Goal: Information Seeking & Learning: Find specific fact

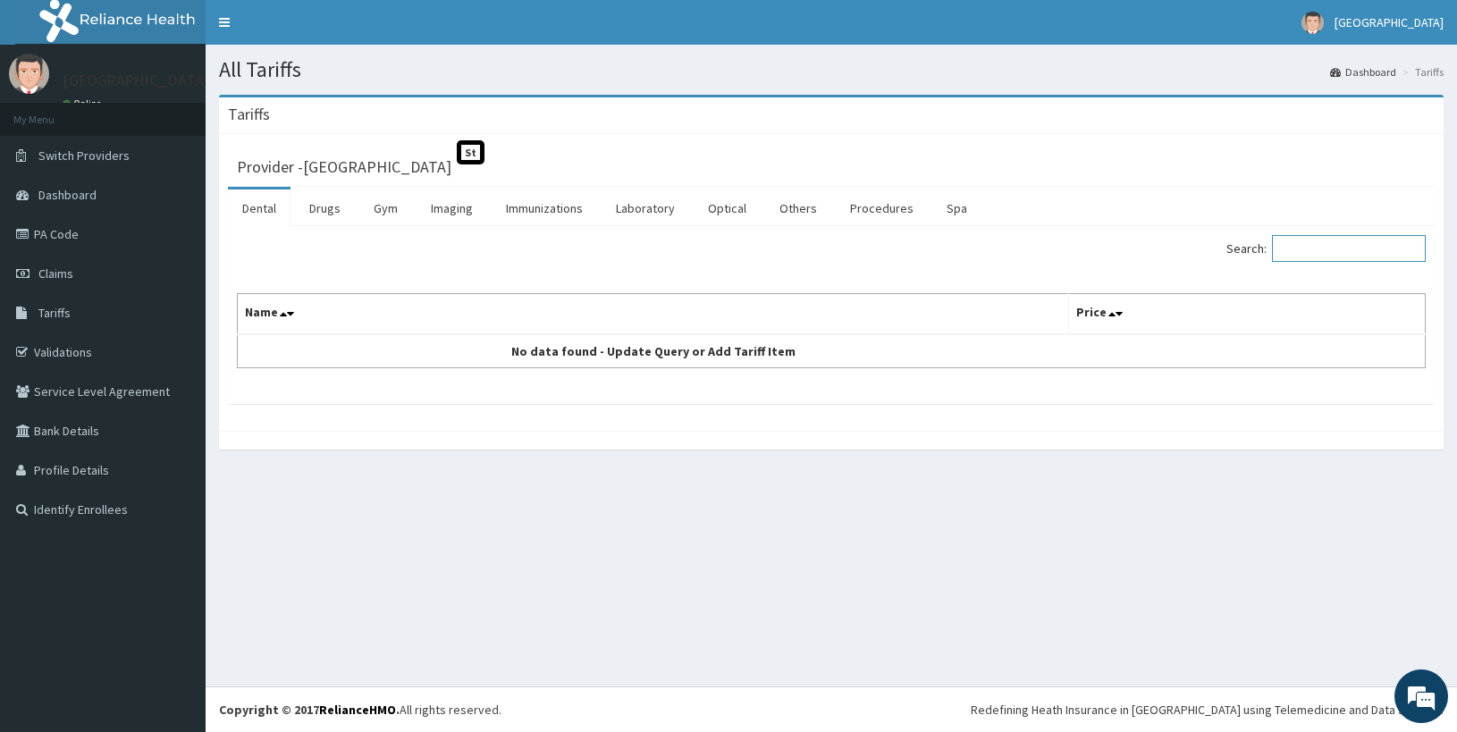
click at [1350, 237] on input "Search:" at bounding box center [1349, 248] width 154 height 27
click at [1293, 249] on input "hernioraphy" at bounding box center [1349, 248] width 154 height 27
click at [1364, 254] on input "inguinal hernioraphy" at bounding box center [1349, 248] width 154 height 27
drag, startPoint x: 1336, startPoint y: 249, endPoint x: 1397, endPoint y: 250, distance: 60.8
click at [1397, 250] on input "inguinal herniorraphy" at bounding box center [1349, 248] width 154 height 27
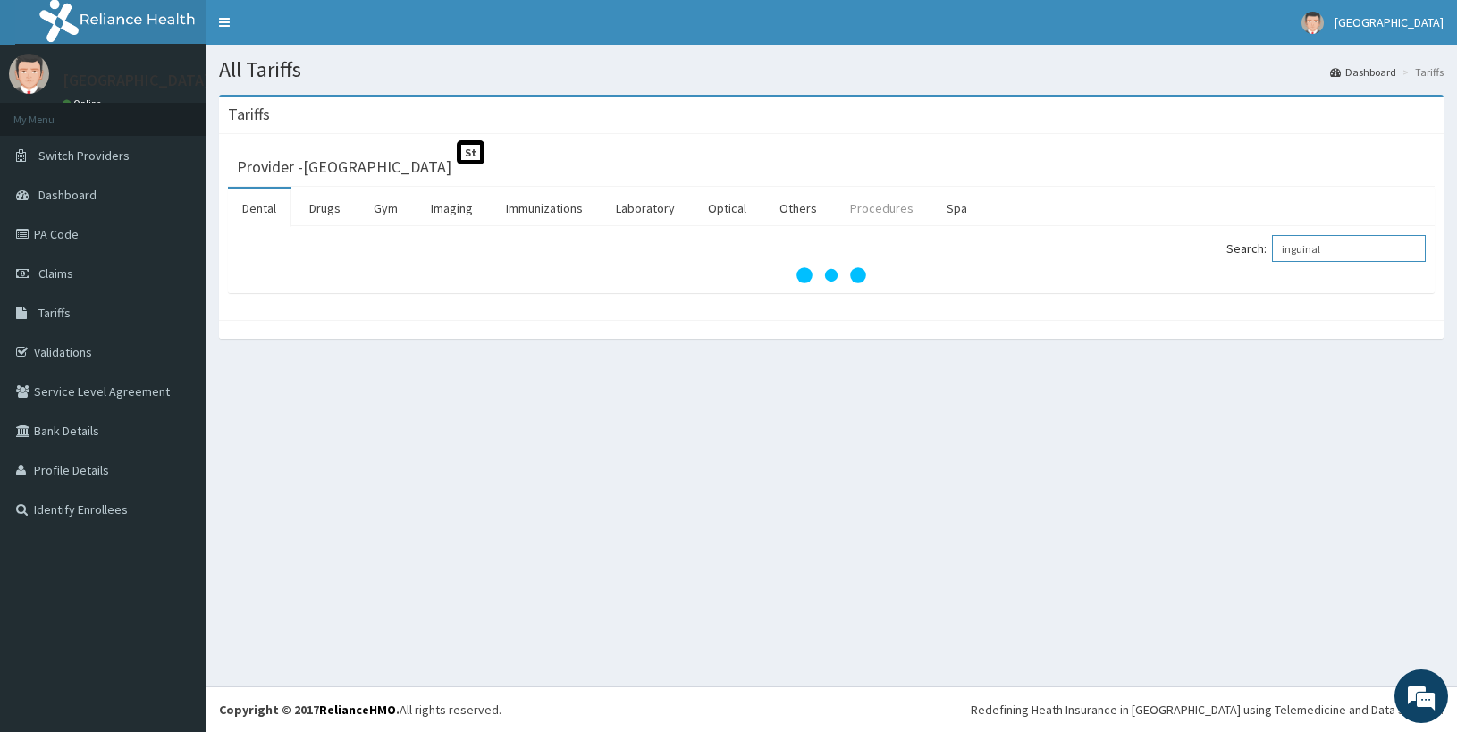
type input "inguinal"
click at [875, 213] on link "Procedures" at bounding box center [882, 209] width 92 height 38
click at [1313, 247] on input "Search:" at bounding box center [1349, 248] width 154 height 27
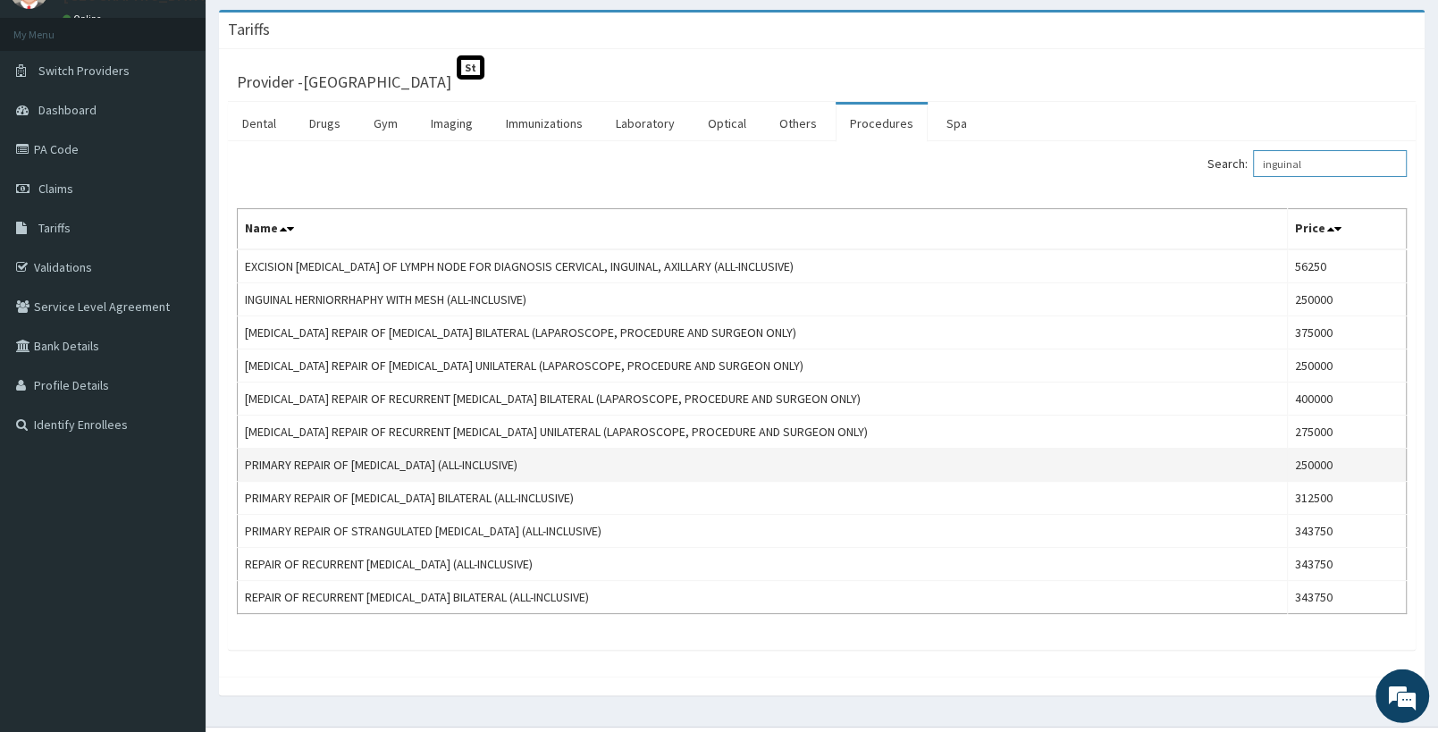
scroll to position [94, 0]
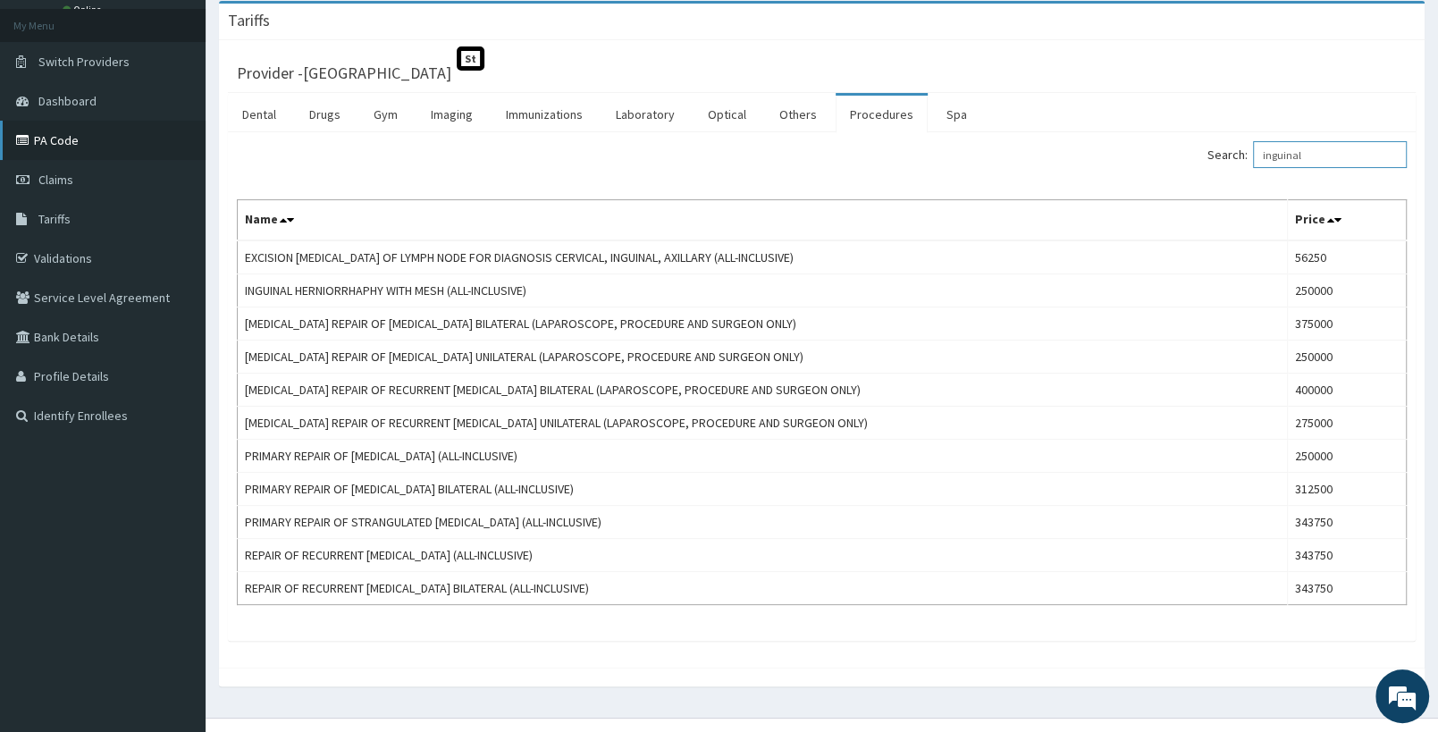
type input "inguinal"
click at [63, 143] on link "PA Code" at bounding box center [103, 140] width 206 height 39
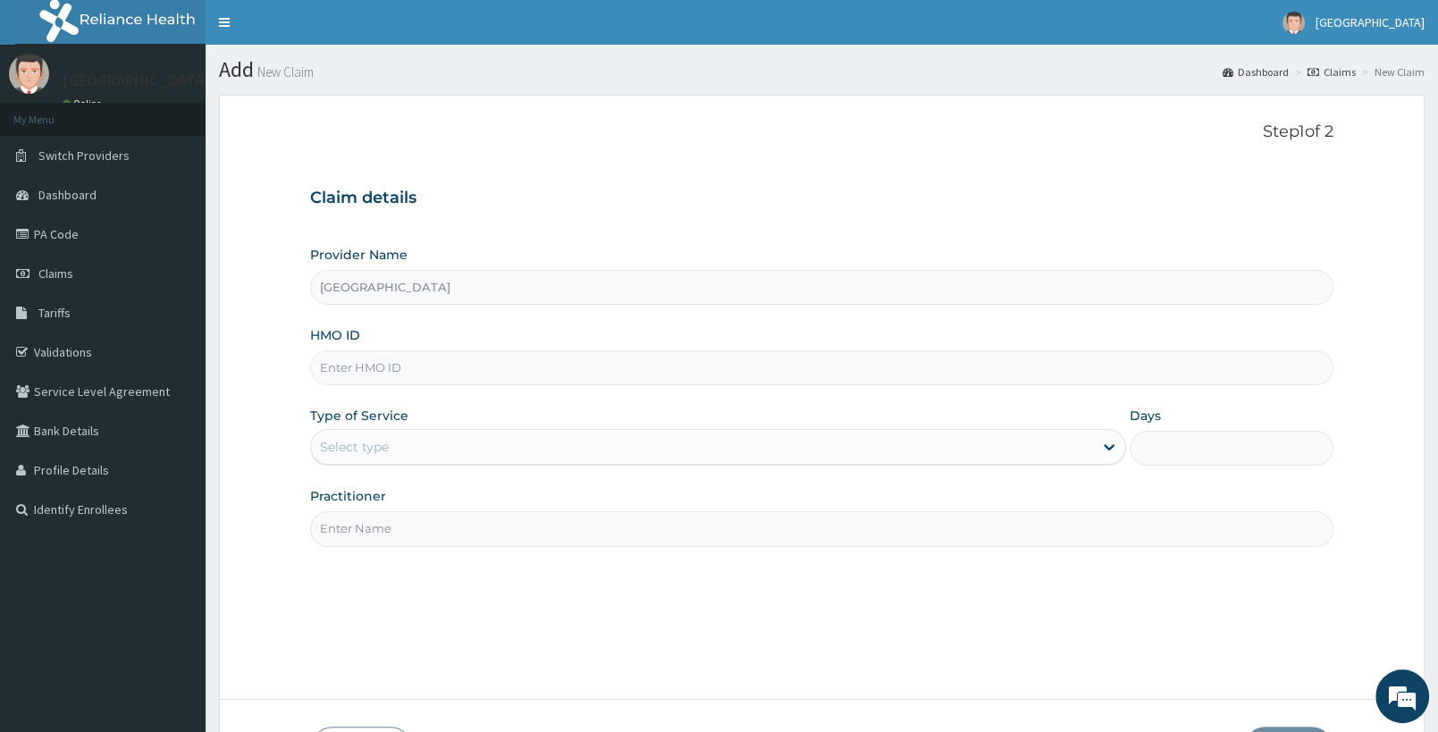
type input "[GEOGRAPHIC_DATA]"
click at [1112, 452] on icon at bounding box center [1109, 447] width 18 height 18
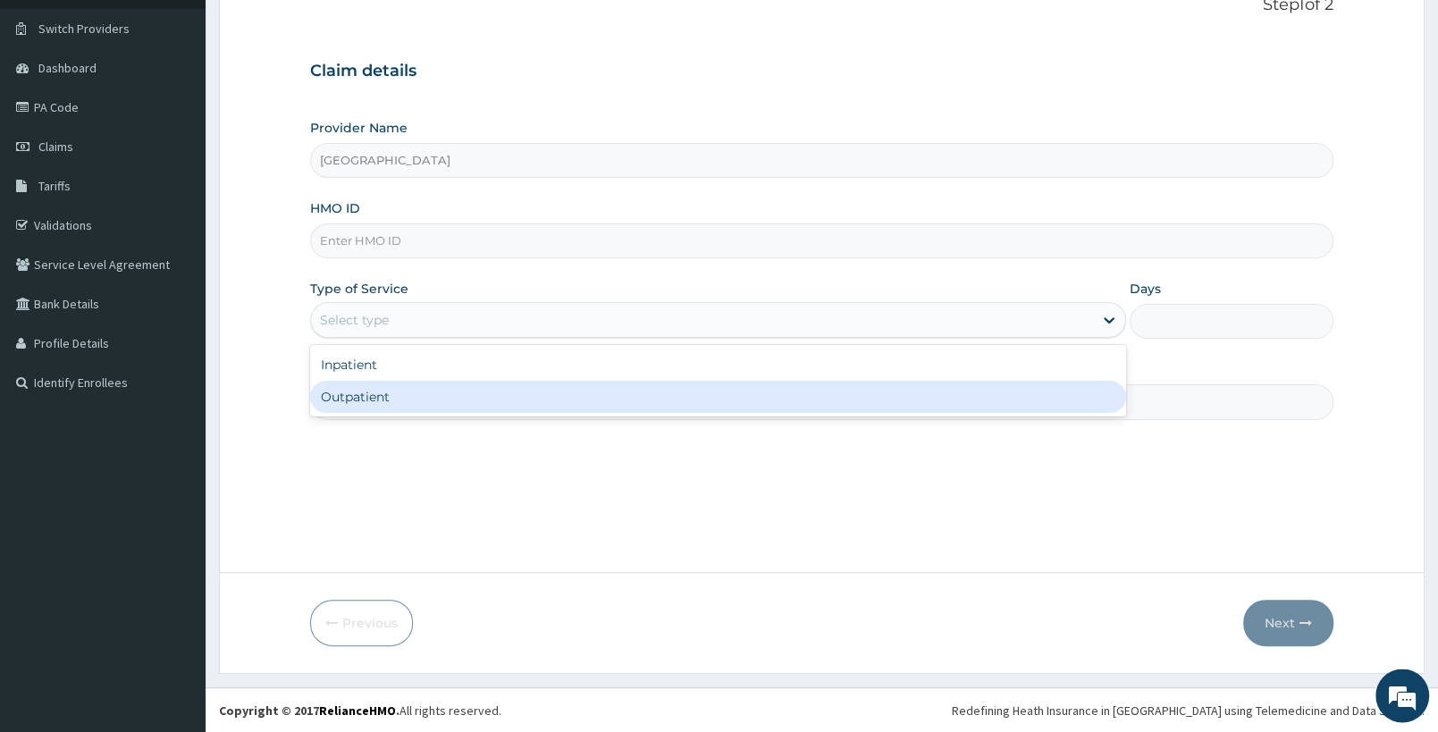
scroll to position [128, 0]
click at [1031, 515] on div "Step 1 of 2 Claim details Provider Name [GEOGRAPHIC_DATA] HMO ID Type of Servic…" at bounding box center [822, 269] width 1024 height 549
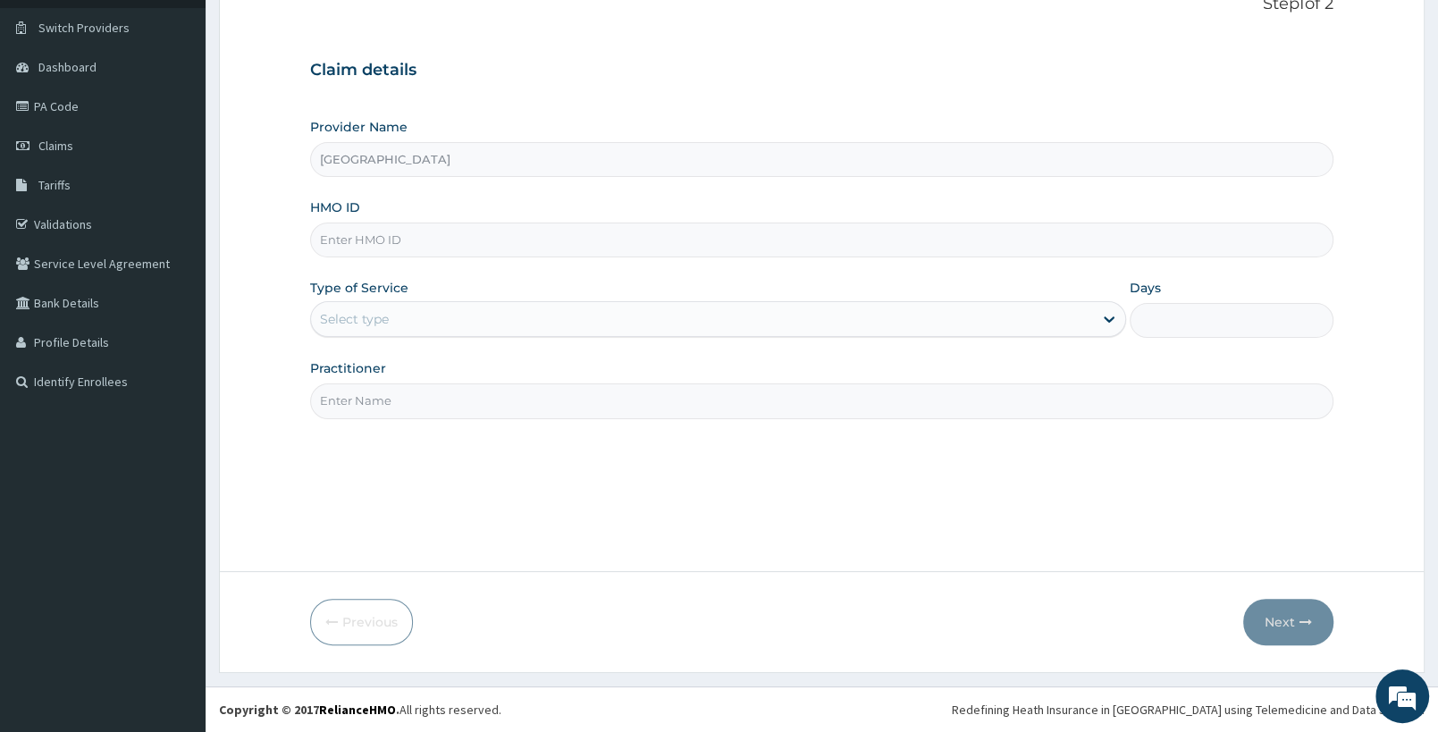
click at [980, 407] on input "Practitioner" at bounding box center [822, 401] width 1024 height 35
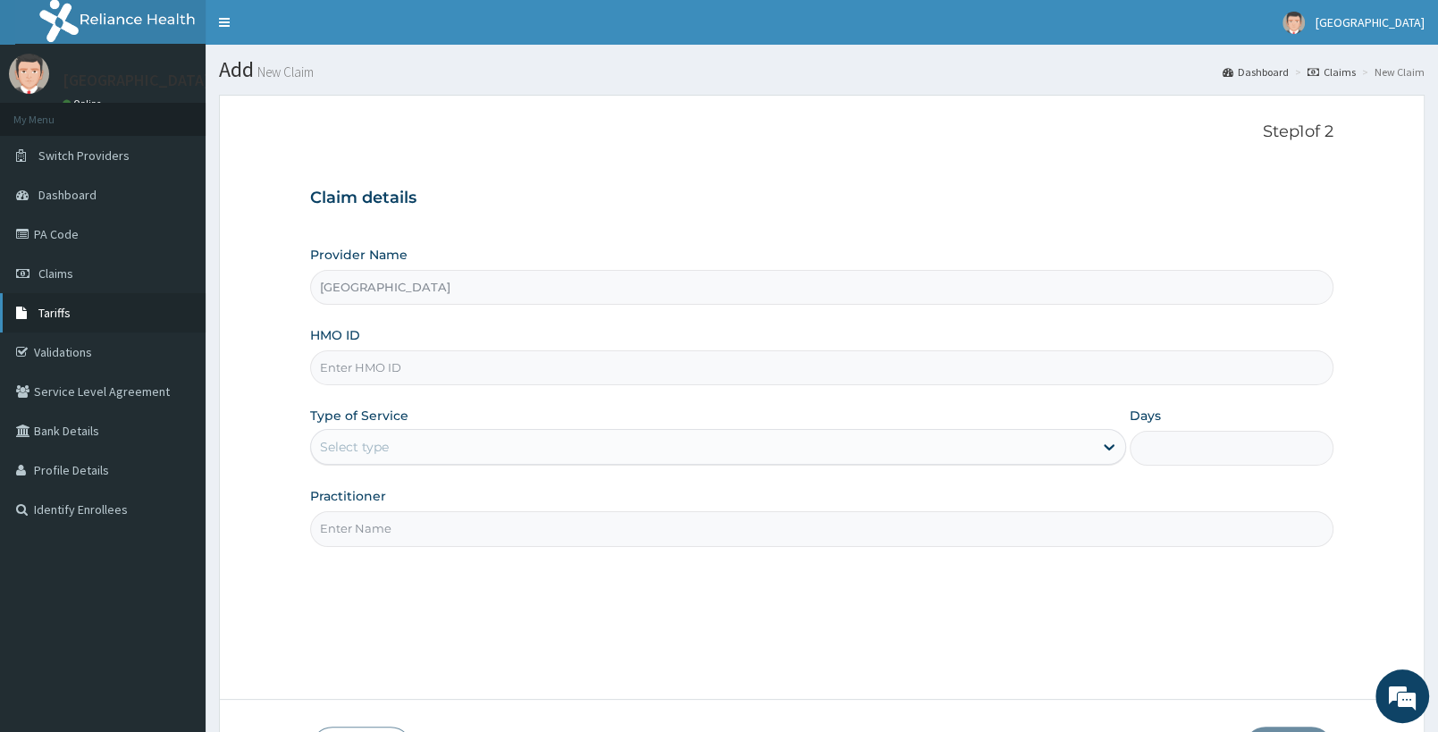
click at [67, 317] on span "Tariffs" at bounding box center [54, 313] width 32 height 16
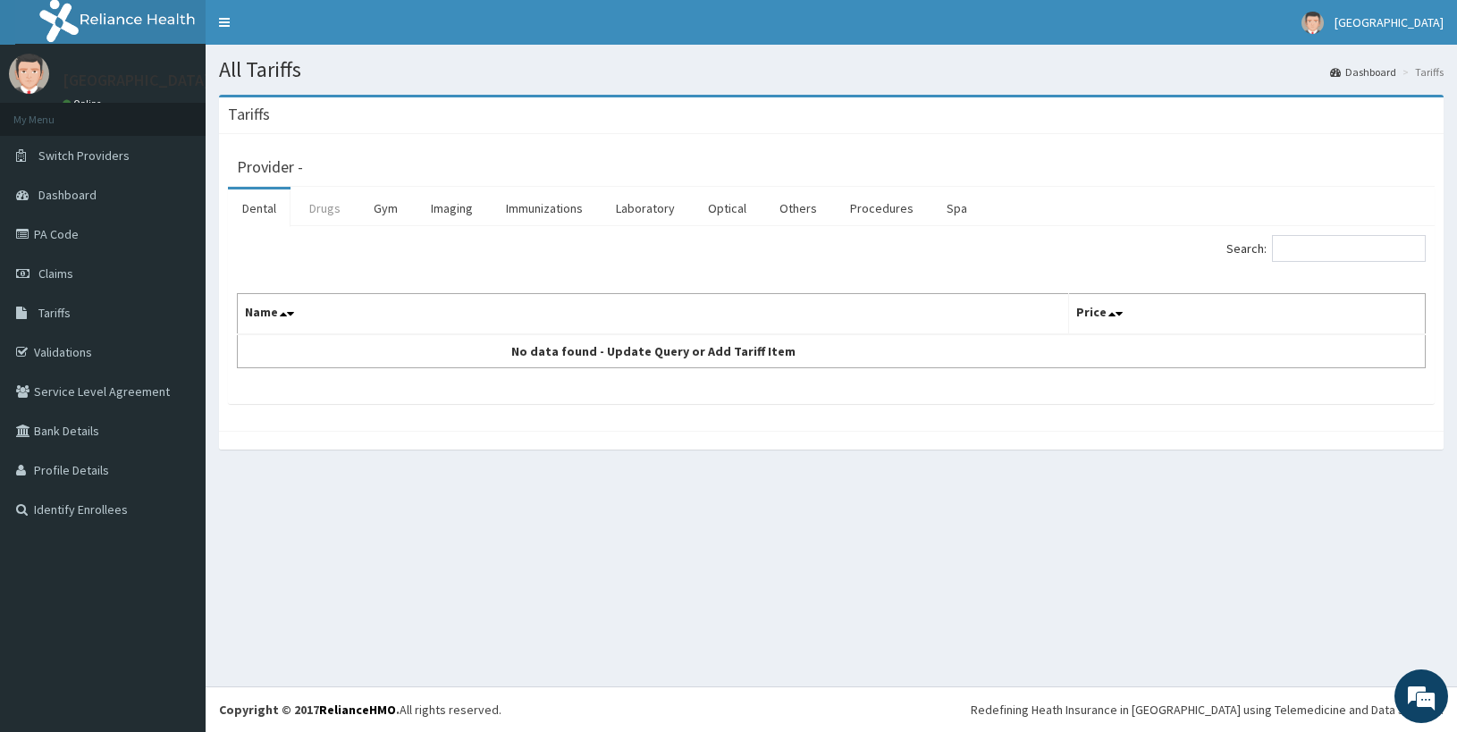
click at [332, 214] on link "Drugs" at bounding box center [325, 209] width 60 height 38
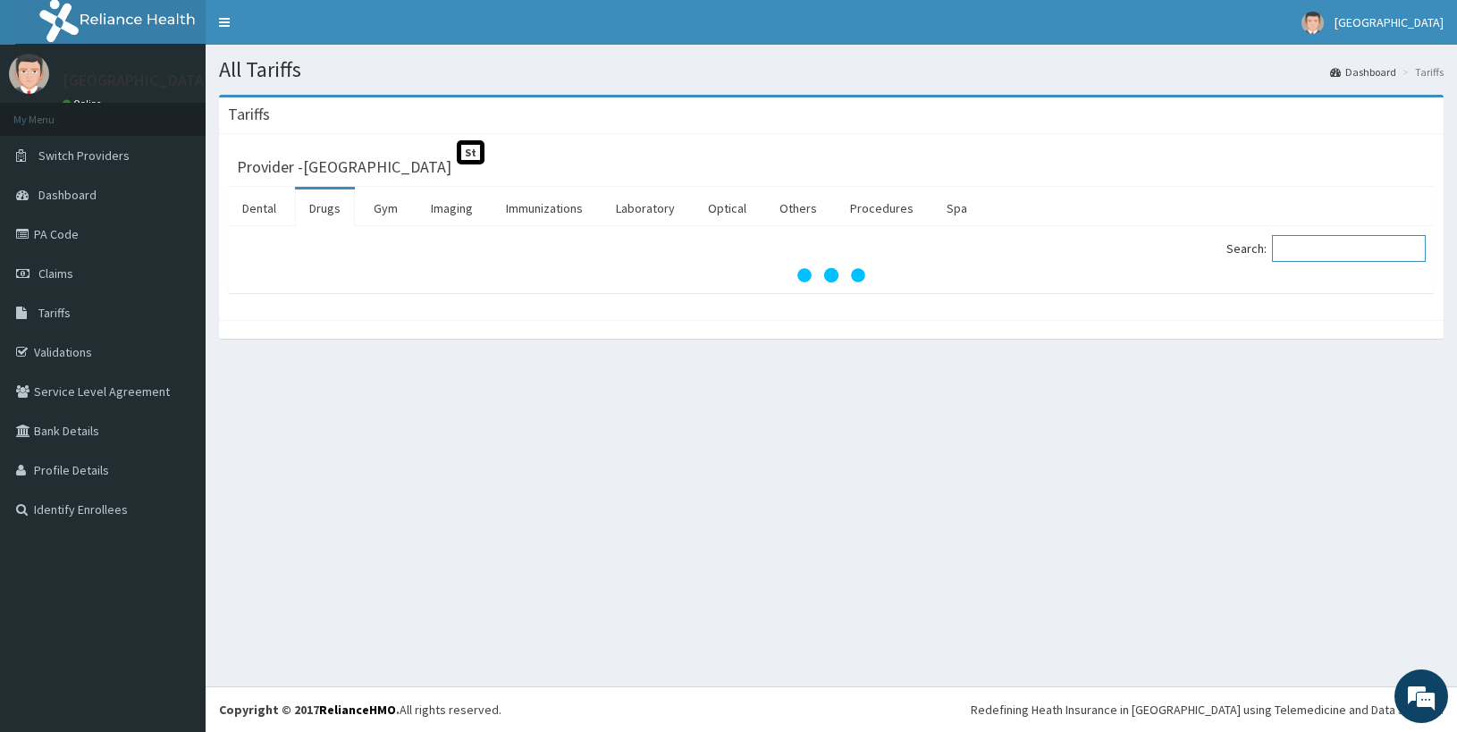
click at [1336, 255] on input "Search:" at bounding box center [1349, 248] width 154 height 27
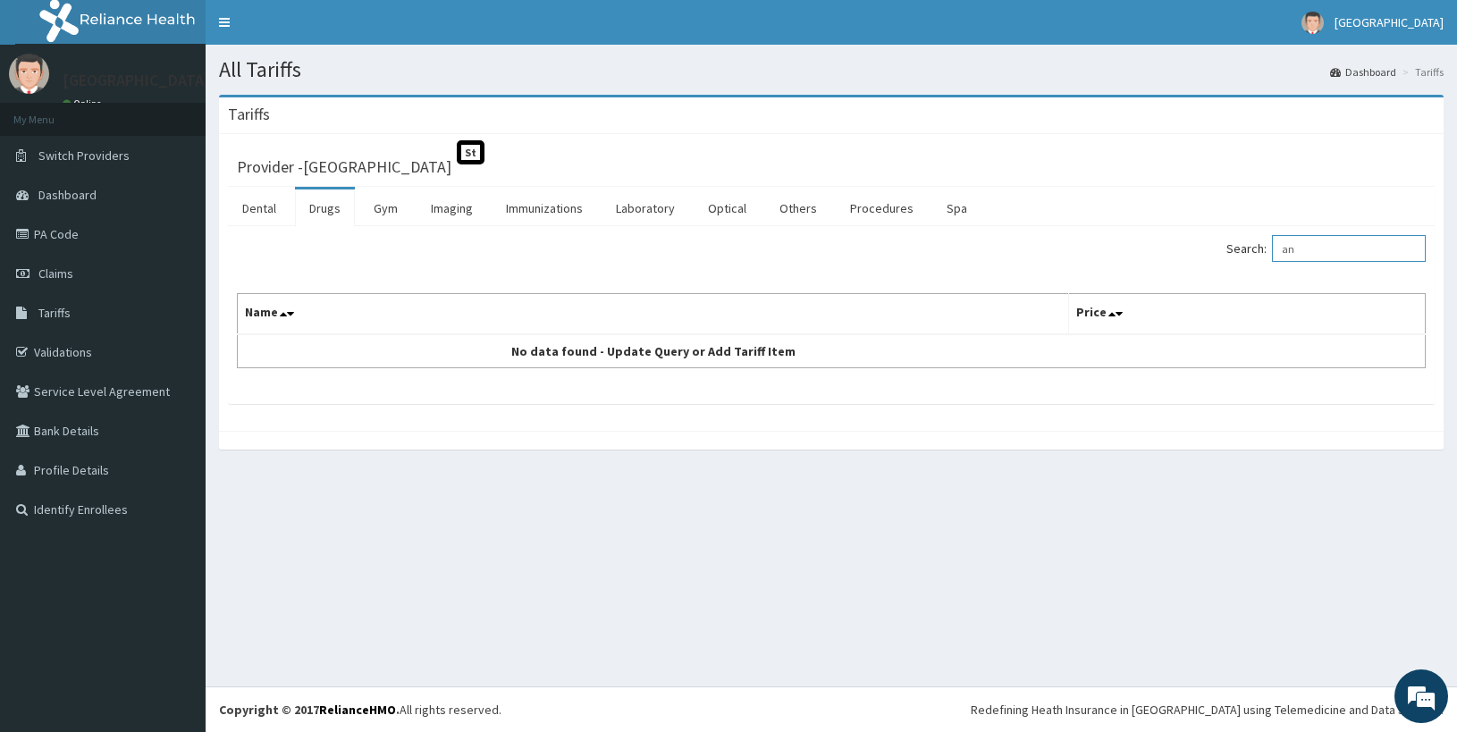
type input "a"
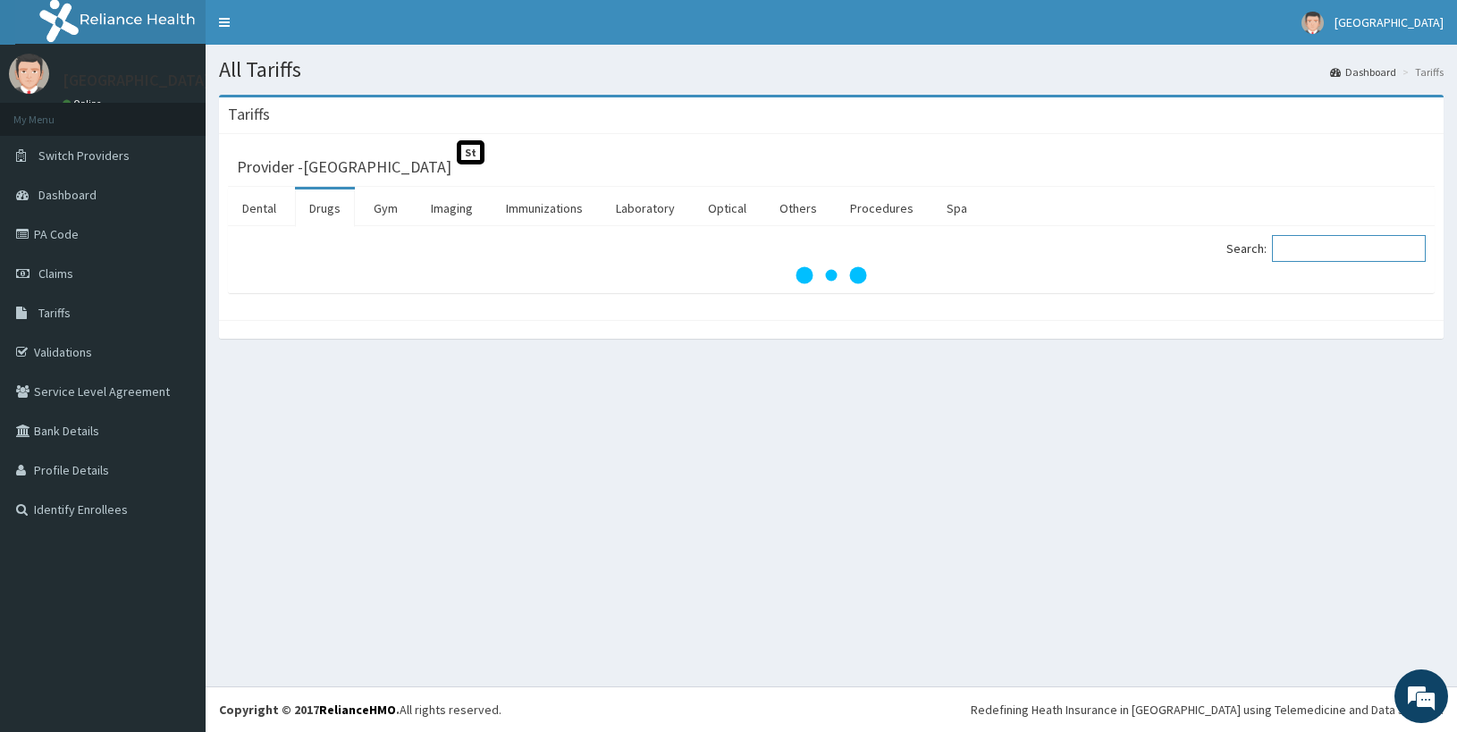
type input "c"
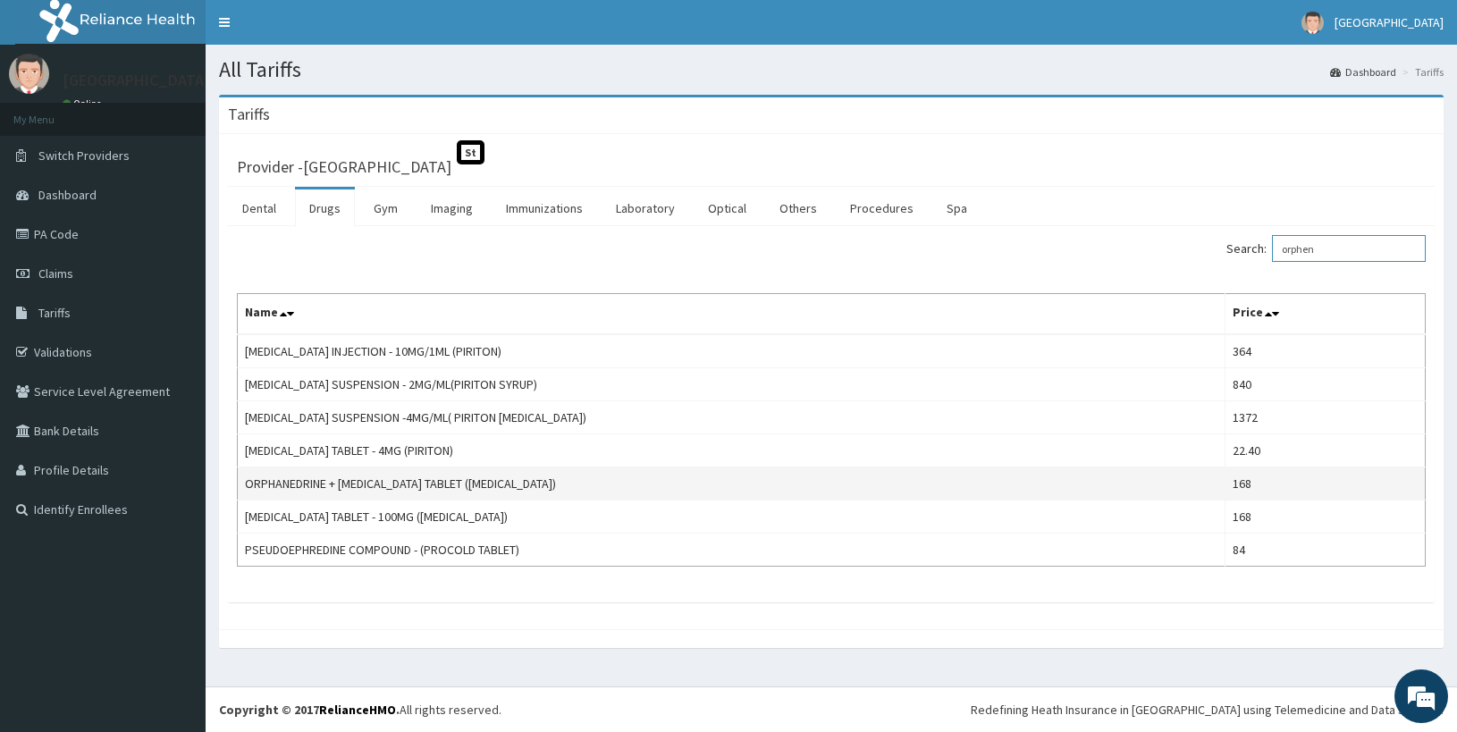
type input "orphen"
drag, startPoint x: 519, startPoint y: 486, endPoint x: 394, endPoint y: 496, distance: 125.5
click at [475, 488] on td "ORPHANEDRINE + PARACETAMOL TABLET (NORGESIC)" at bounding box center [732, 484] width 988 height 33
drag, startPoint x: 223, startPoint y: 473, endPoint x: 262, endPoint y: 472, distance: 39.3
click at [238, 472] on div "Provider - Owokoniran Memorial Hospital St Dental Drugs Gym Imaging Immunizatio…" at bounding box center [831, 381] width 1225 height 495
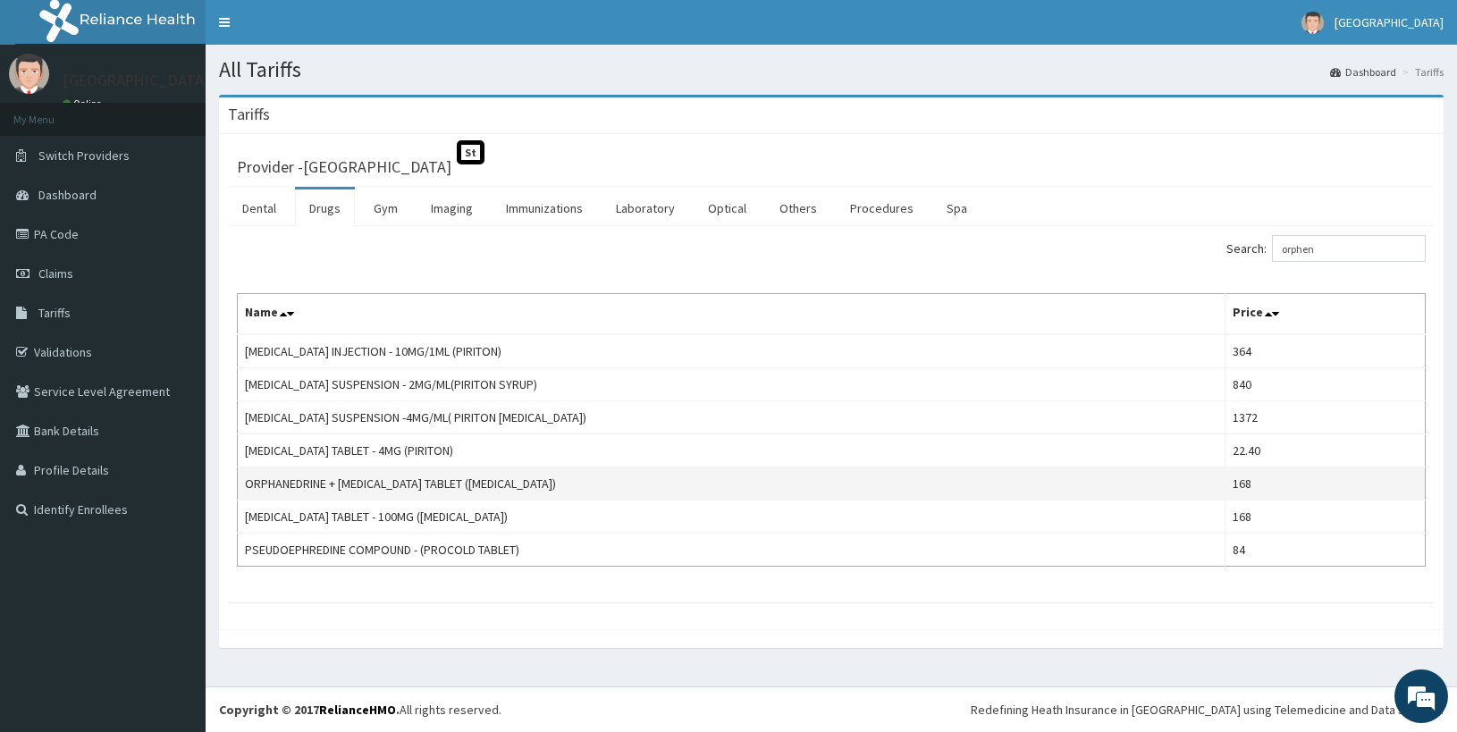
click at [244, 479] on td "ORPHANEDRINE + PARACETAMOL TABLET (NORGESIC)" at bounding box center [732, 484] width 988 height 33
click at [278, 484] on td "ORPHANEDRINE + PARACETAMOL TABLET (NORGESIC)" at bounding box center [732, 484] width 988 height 33
click at [250, 485] on td "ORPHANEDRINE + PARACETAMOL TABLET (NORGESIC)" at bounding box center [732, 484] width 988 height 33
click at [249, 486] on td "ORPHANEDRINE + PARACETAMOL TABLET (NORGESIC)" at bounding box center [732, 484] width 988 height 33
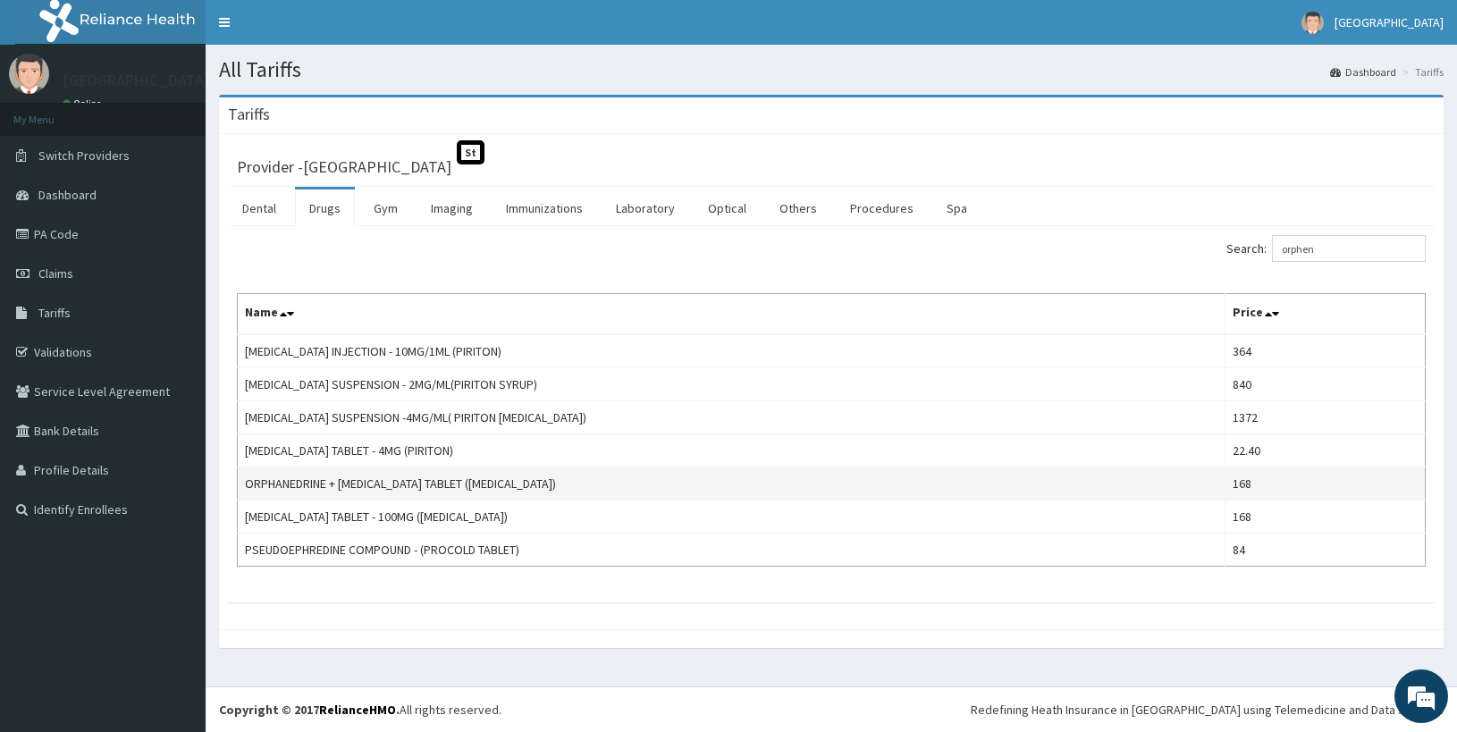
click at [244, 483] on td "ORPHANEDRINE + PARACETAMOL TABLET (NORGESIC)" at bounding box center [732, 484] width 988 height 33
click at [298, 477] on td "ORPHANEDRINE + PARACETAMOL TABLET (NORGESIC)" at bounding box center [732, 484] width 988 height 33
click at [285, 478] on td "ORPHANEDRINE + PARACETAMOL TABLET (NORGESIC)" at bounding box center [732, 484] width 988 height 33
click at [249, 486] on td "ORPHANEDRINE + PARACETAMOL TABLET (NORGESIC)" at bounding box center [732, 484] width 988 height 33
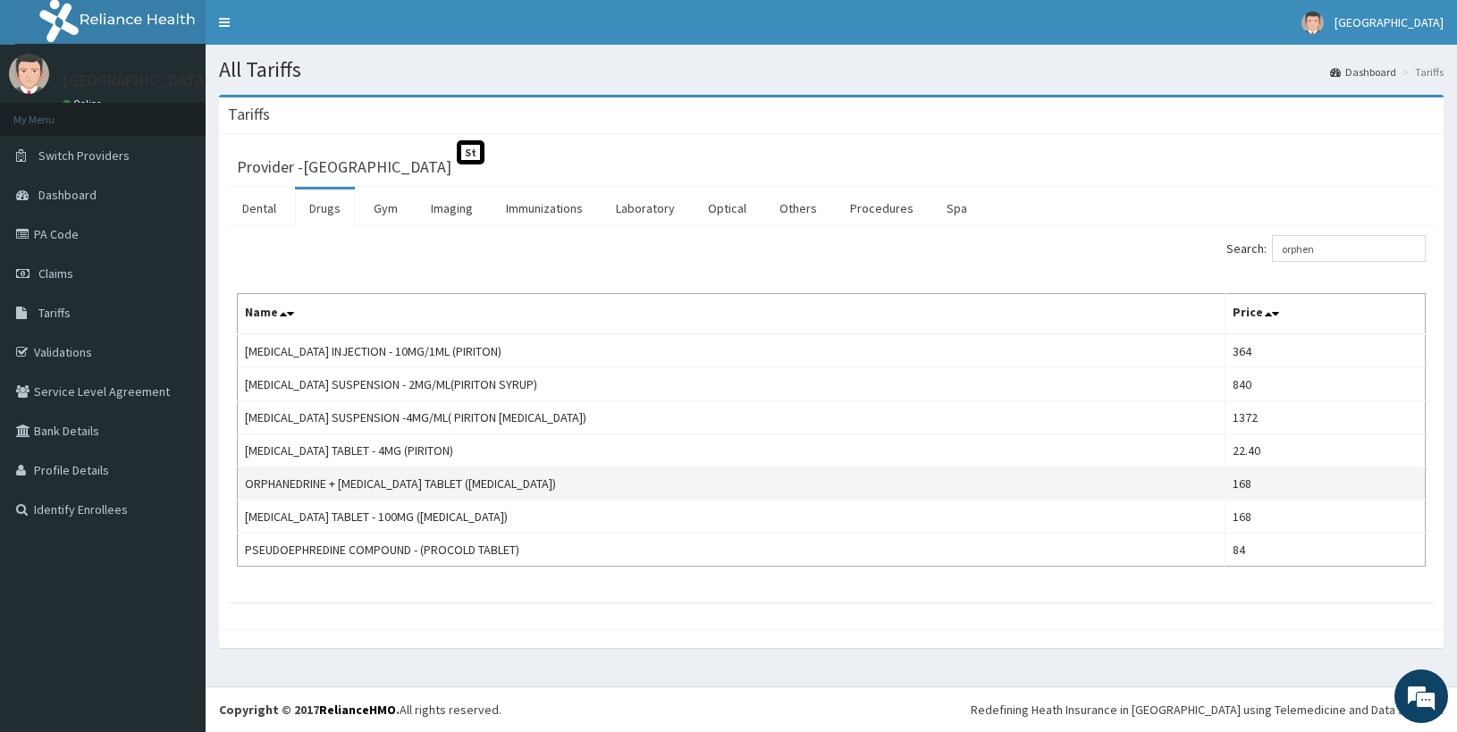
click at [330, 483] on td "ORPHANEDRINE + PARACETAMOL TABLET (NORGESIC)" at bounding box center [732, 484] width 988 height 33
click at [259, 483] on td "ORPHANEDRINE + PARACETAMOL TABLET (NORGESIC)" at bounding box center [732, 484] width 988 height 33
click at [247, 482] on td "ORPHANEDRINE + PARACETAMOL TABLET (NORGESIC)" at bounding box center [732, 484] width 988 height 33
click at [253, 482] on td "ORPHANEDRINE + PARACETAMOL TABLET (NORGESIC)" at bounding box center [732, 484] width 988 height 33
drag, startPoint x: 274, startPoint y: 478, endPoint x: 517, endPoint y: 487, distance: 243.3
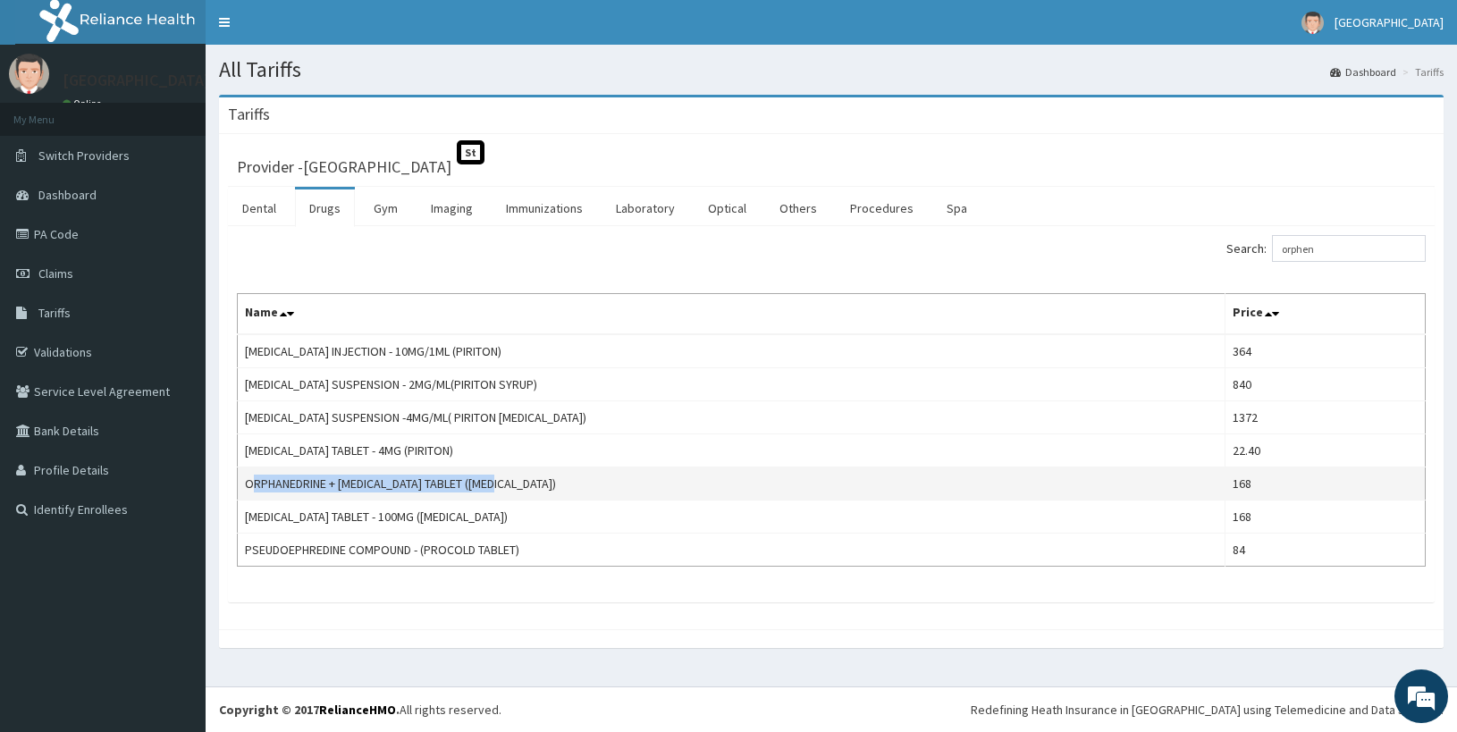
click at [514, 487] on td "ORPHANEDRINE + PARACETAMOL TABLET (NORGESIC)" at bounding box center [732, 484] width 988 height 33
click at [526, 486] on td "ORPHANEDRINE + PARACETAMOL TABLET (NORGESIC)" at bounding box center [732, 484] width 988 height 33
click at [521, 485] on td "ORPHANEDRINE + PARACETAMOL TABLET (NORGESIC)" at bounding box center [732, 484] width 988 height 33
drag, startPoint x: 496, startPoint y: 488, endPoint x: 459, endPoint y: 488, distance: 36.7
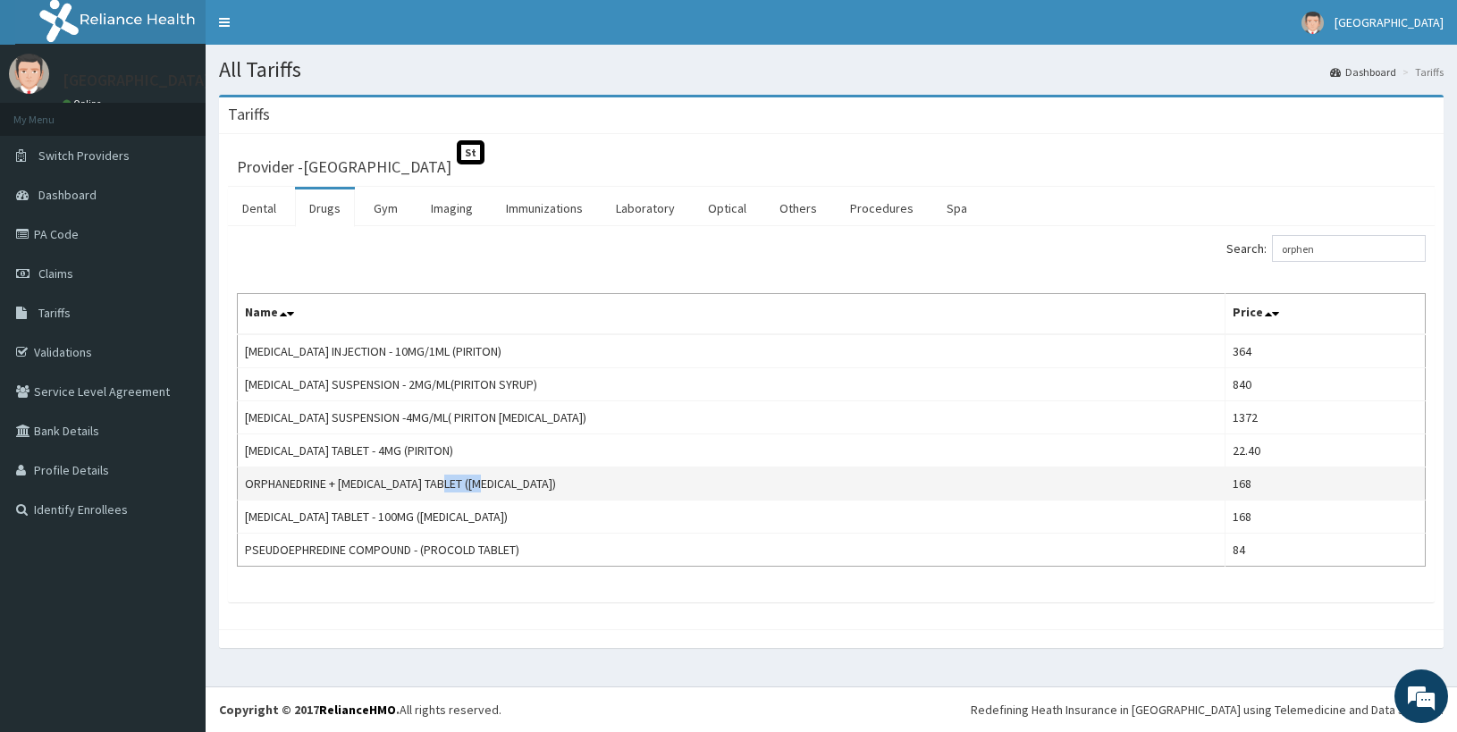
click at [459, 488] on td "ORPHANEDRINE + PARACETAMOL TABLET (NORGESIC)" at bounding box center [732, 484] width 988 height 33
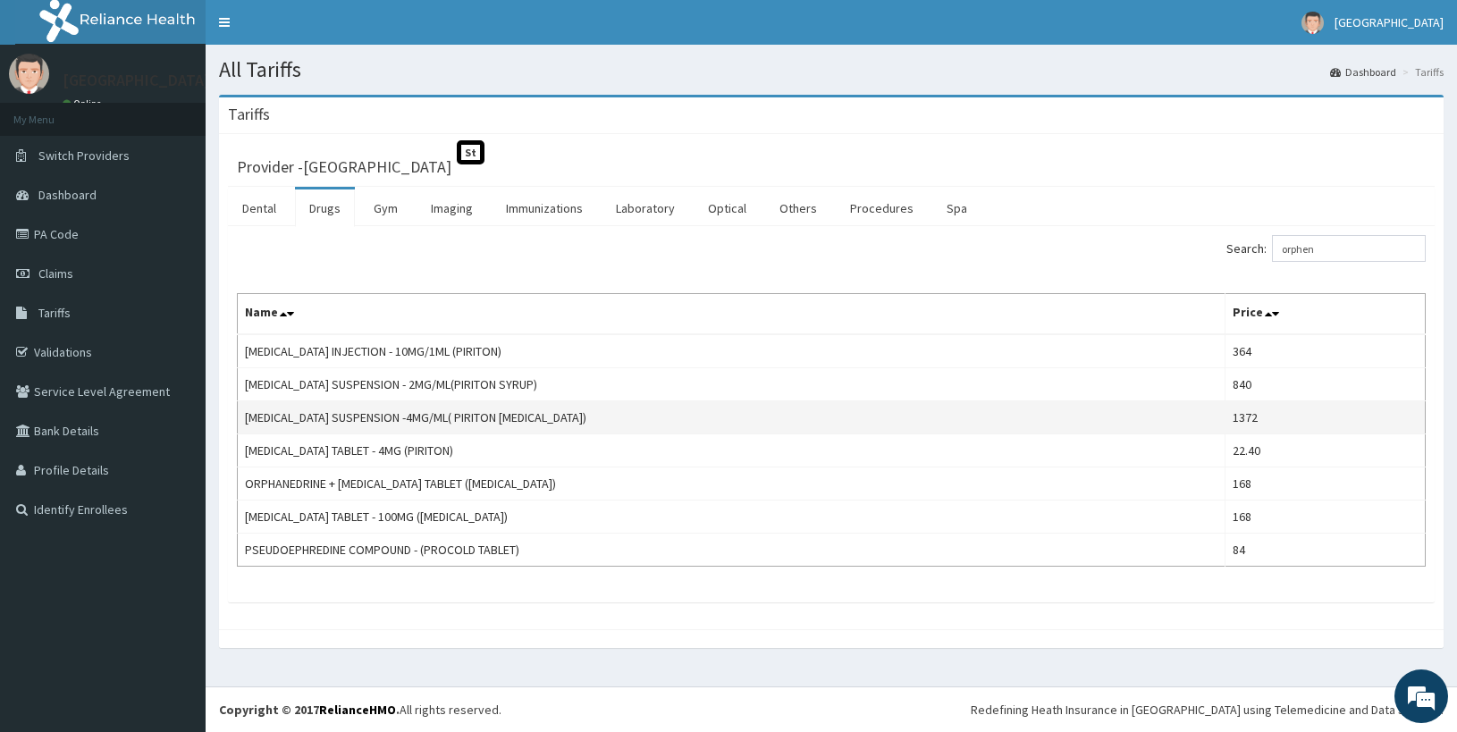
click at [589, 411] on td "CHLORPHENIRAMINE SUSPENSION -4MG/ML( PIRITON EXPECTORANT)" at bounding box center [732, 417] width 988 height 33
